Goal: Book appointment/travel/reservation

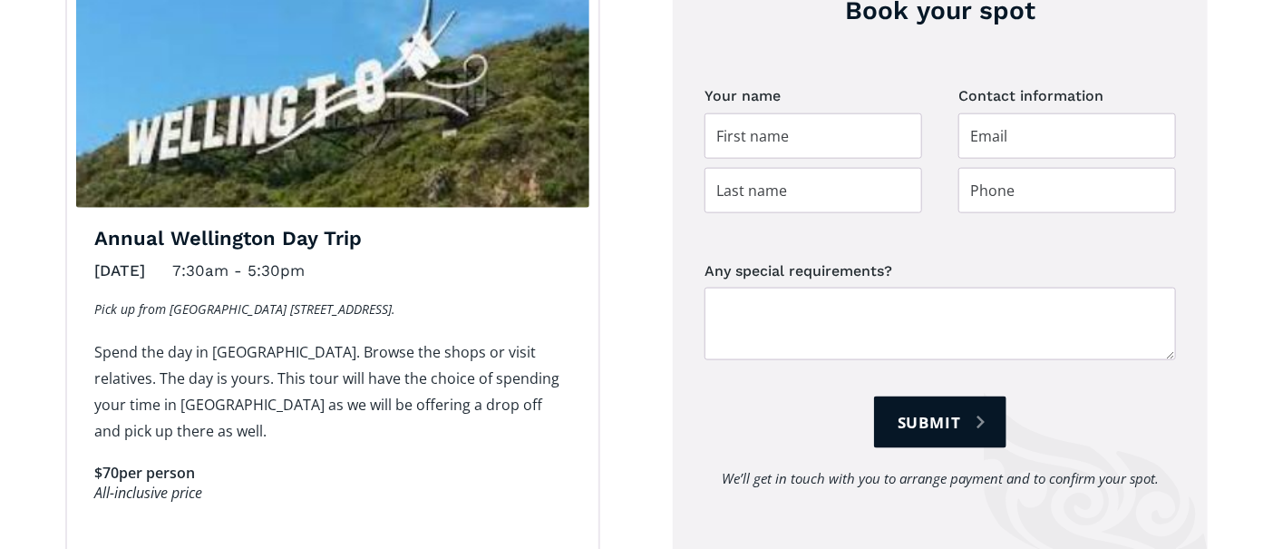
scroll to position [755, 0]
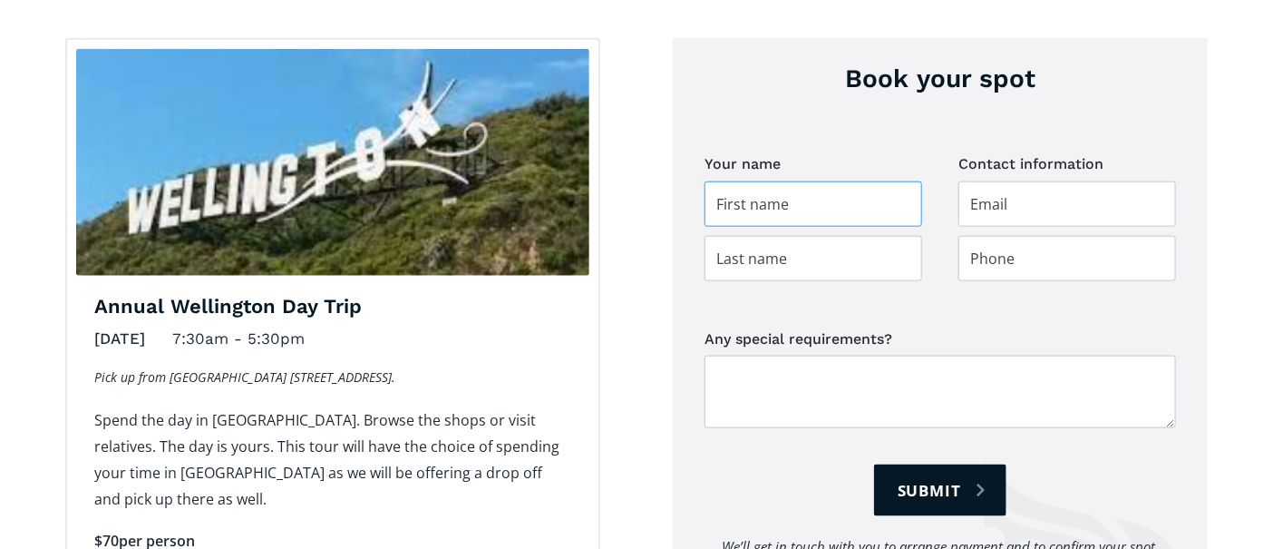
click at [735, 181] on input "Day trip booking" at bounding box center [814, 203] width 218 height 45
drag, startPoint x: 864, startPoint y: 170, endPoint x: 790, endPoint y: 172, distance: 74.4
click at [790, 181] on input "[PERSON_NAME] & [PERSON_NAME]" at bounding box center [814, 203] width 218 height 45
type input "Dean & Ann"
click at [787, 236] on input "Day trip booking" at bounding box center [814, 258] width 218 height 45
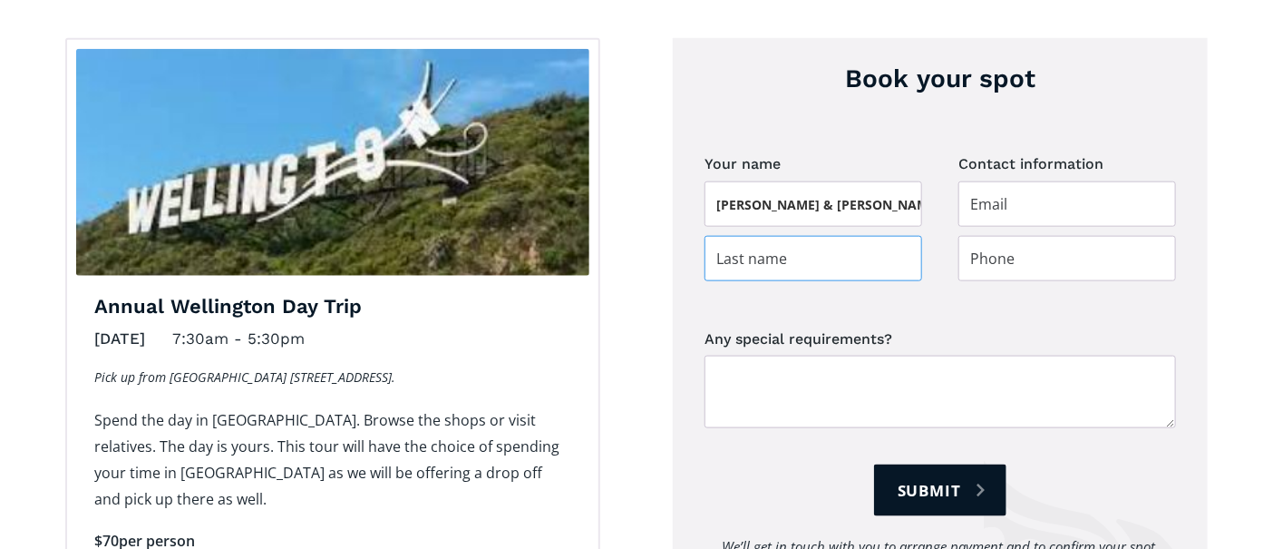
type input "Blackwell"
type input "ann@gingercat.co.nz"
type input "0226397722"
click at [760, 360] on textarea "Any special requirements?" at bounding box center [941, 392] width 472 height 73
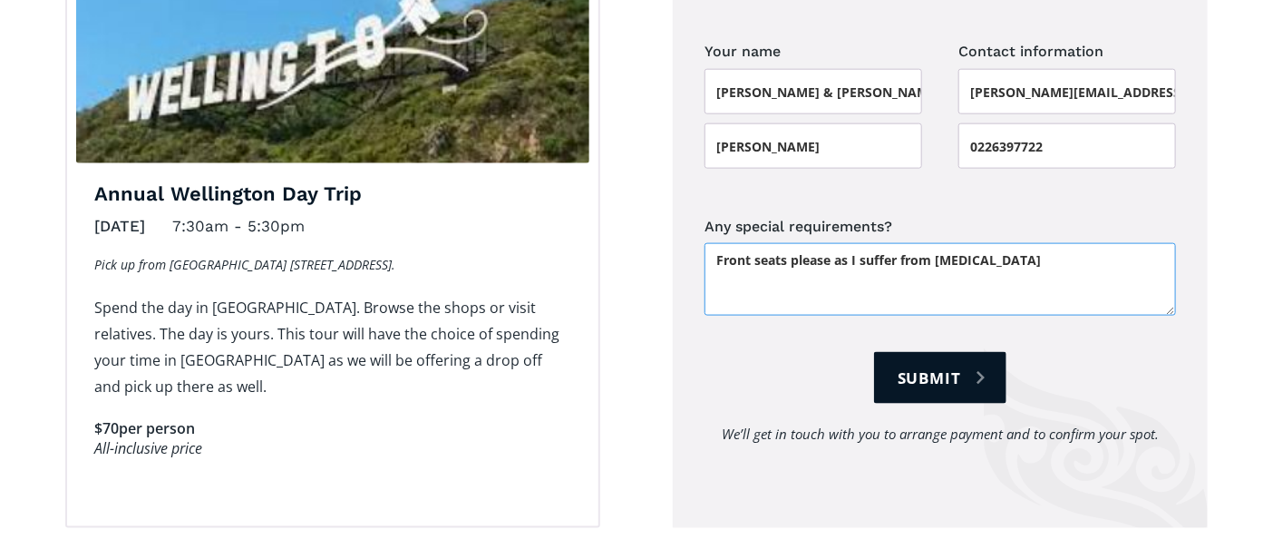
scroll to position [869, 0]
type textarea "Front seats please as I suffer from motion sickness"
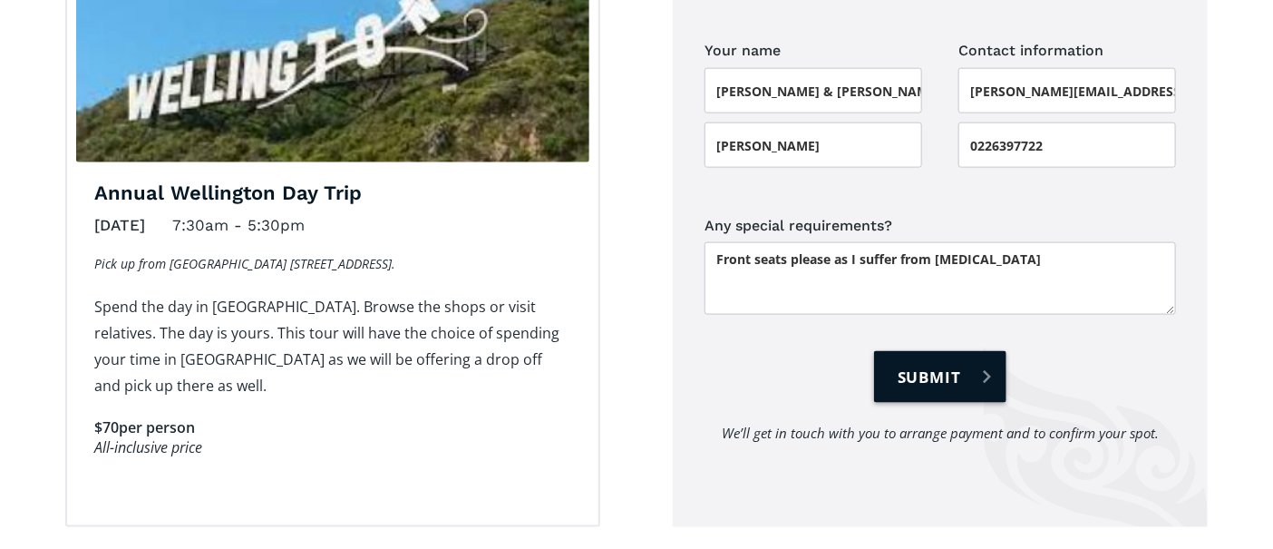
click at [950, 351] on input "Submit" at bounding box center [940, 377] width 132 height 52
type input "Please wait..."
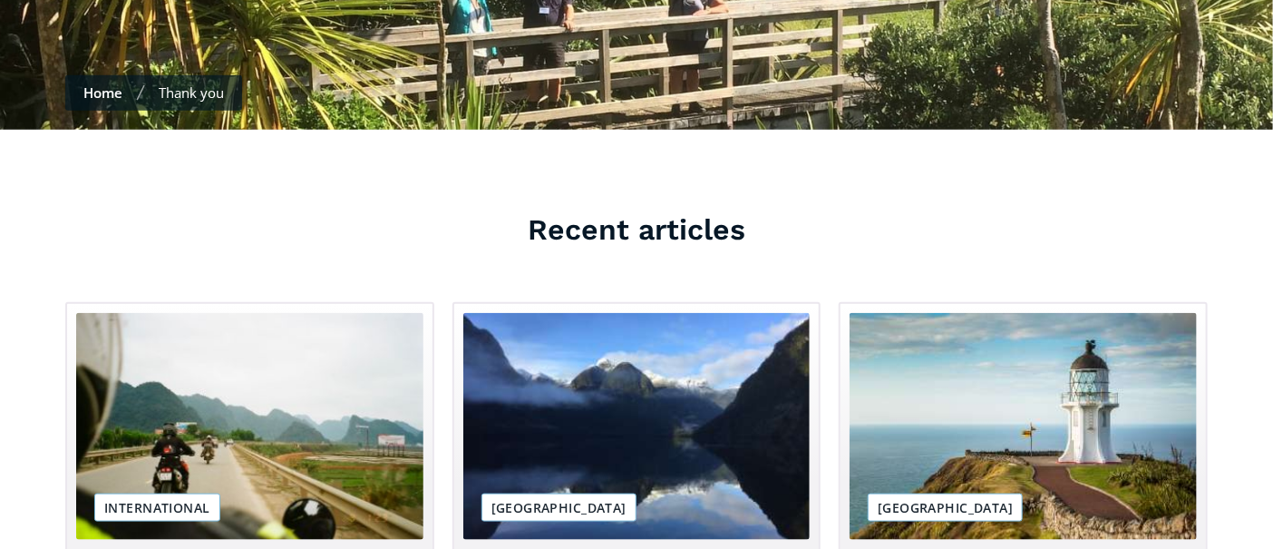
scroll to position [604, 0]
